Goal: Task Accomplishment & Management: Manage account settings

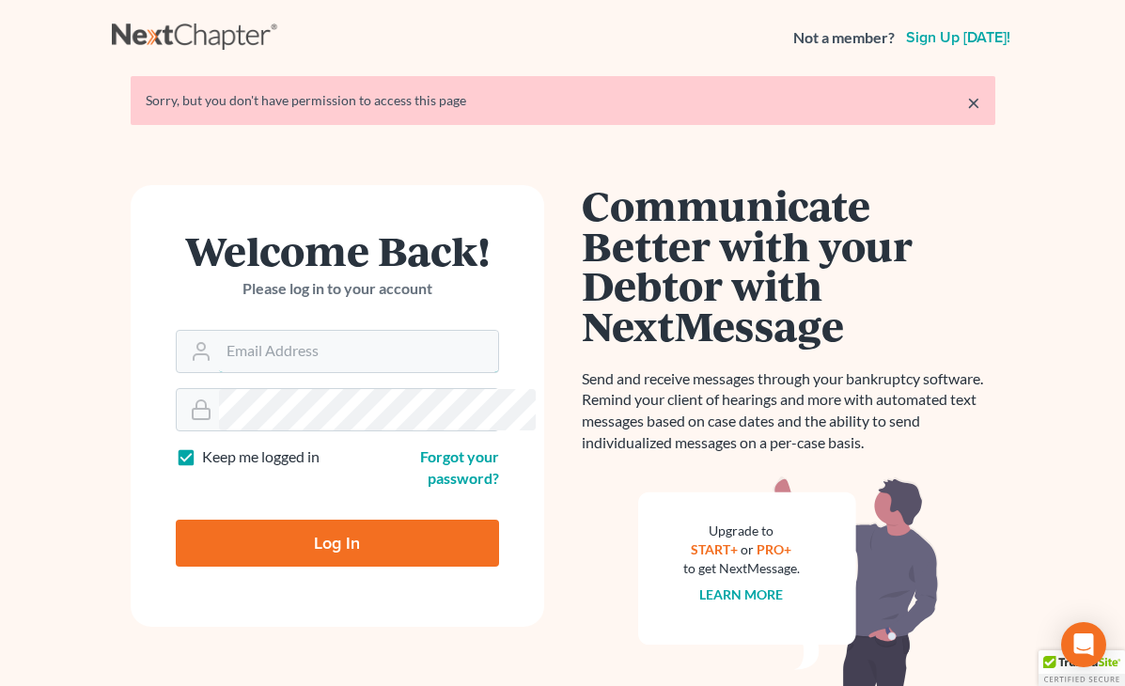
type input "[EMAIL_ADDRESS][DOMAIN_NAME]"
click at [337, 520] on input "Log In" at bounding box center [337, 543] width 323 height 47
type input "Thinking..."
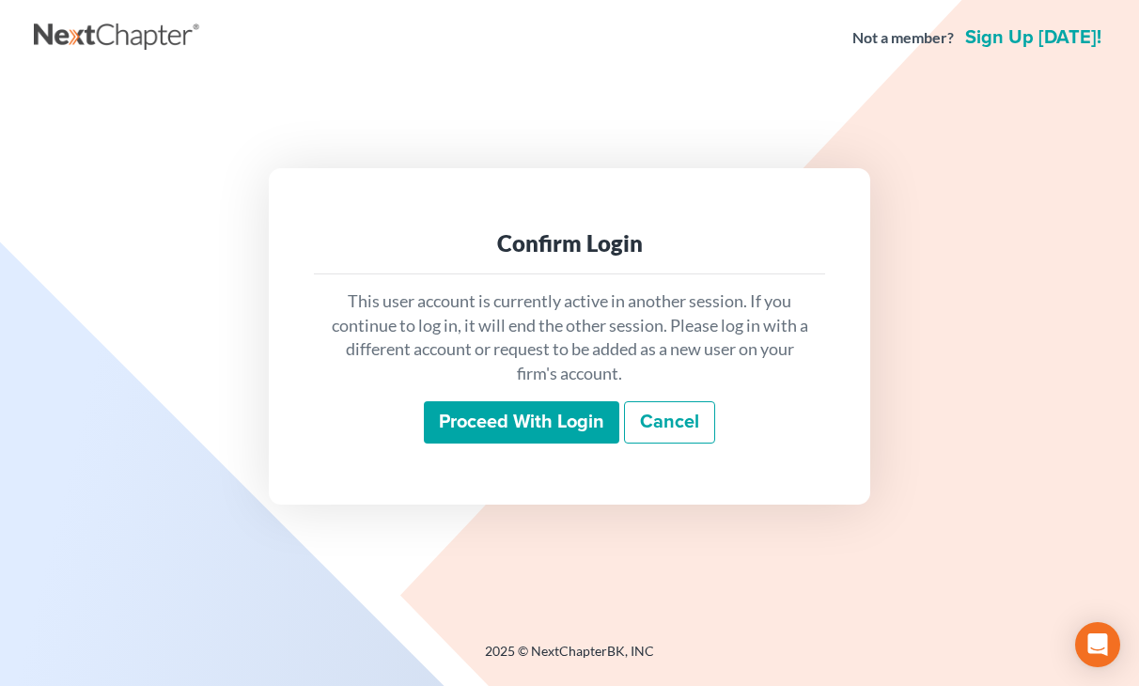
click at [545, 430] on input "Proceed with login" at bounding box center [521, 422] width 195 height 43
